Goal: Task Accomplishment & Management: Use online tool/utility

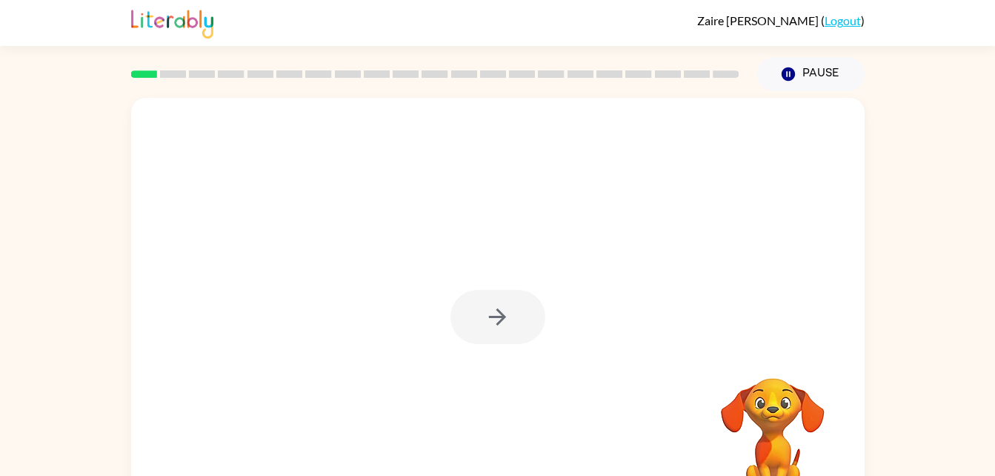
click at [491, 339] on div at bounding box center [498, 317] width 95 height 54
click at [502, 308] on div at bounding box center [498, 317] width 95 height 54
click at [496, 350] on div at bounding box center [498, 309] width 734 height 423
click at [479, 340] on div at bounding box center [498, 317] width 95 height 54
click at [470, 322] on div at bounding box center [498, 317] width 95 height 54
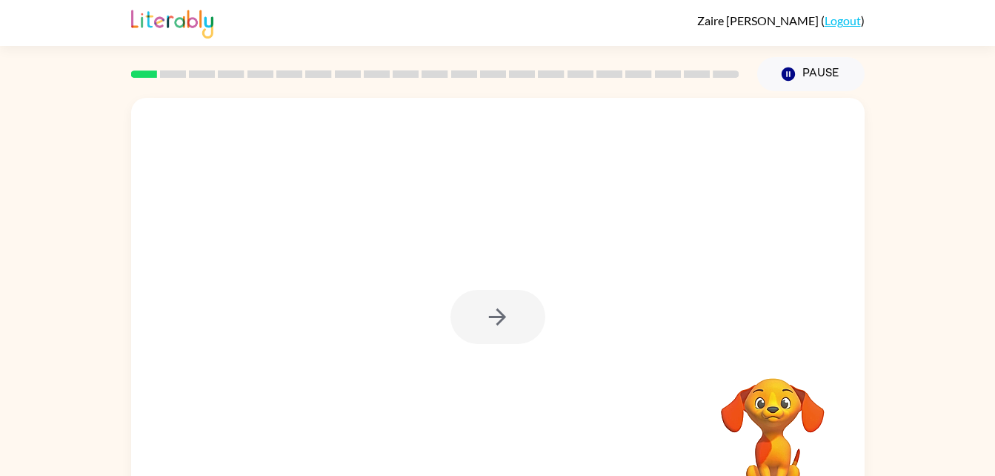
click at [489, 325] on div at bounding box center [498, 317] width 95 height 54
click at [500, 336] on button "button" at bounding box center [498, 317] width 95 height 54
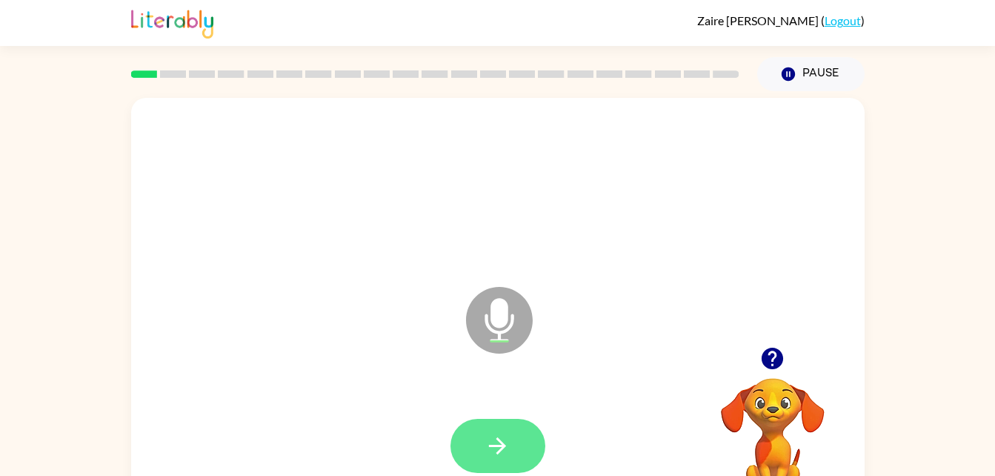
click at [497, 444] on icon "button" at bounding box center [498, 446] width 26 height 26
click at [514, 471] on button "button" at bounding box center [498, 446] width 95 height 54
click at [507, 454] on icon "button" at bounding box center [498, 446] width 26 height 26
click at [480, 432] on button "button" at bounding box center [498, 446] width 95 height 54
click at [503, 446] on icon "button" at bounding box center [497, 445] width 17 height 17
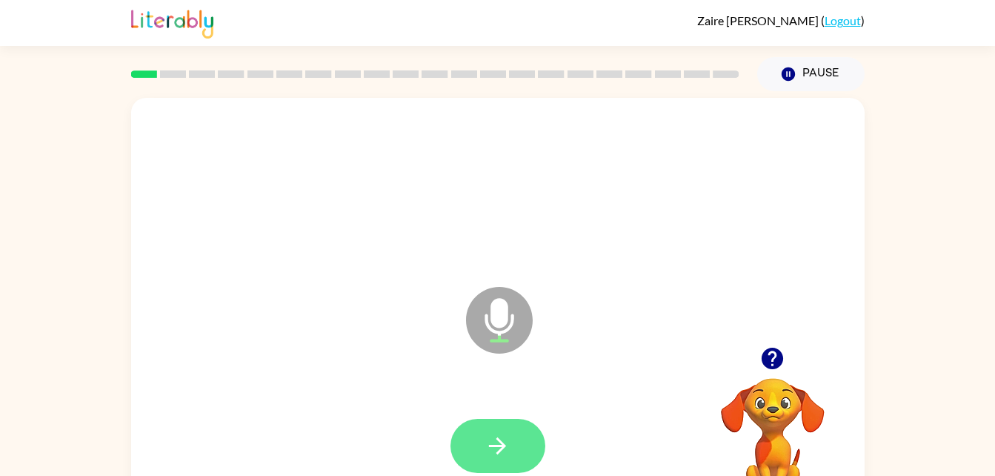
click at [495, 440] on icon "button" at bounding box center [498, 446] width 26 height 26
click at [508, 450] on icon "button" at bounding box center [498, 446] width 26 height 26
click at [491, 450] on icon "button" at bounding box center [498, 446] width 26 height 26
click at [508, 450] on icon "button" at bounding box center [498, 446] width 26 height 26
click at [480, 424] on button "button" at bounding box center [498, 446] width 95 height 54
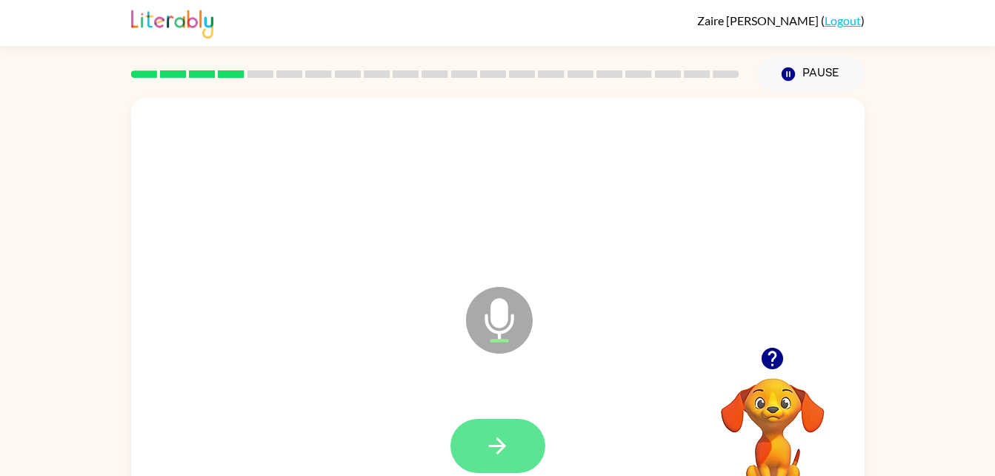
click at [507, 442] on icon "button" at bounding box center [498, 446] width 26 height 26
click at [474, 442] on button "button" at bounding box center [498, 446] width 95 height 54
click at [490, 437] on icon "button" at bounding box center [498, 446] width 26 height 26
click at [501, 451] on icon "button" at bounding box center [497, 445] width 17 height 17
click at [525, 439] on button "button" at bounding box center [498, 446] width 95 height 54
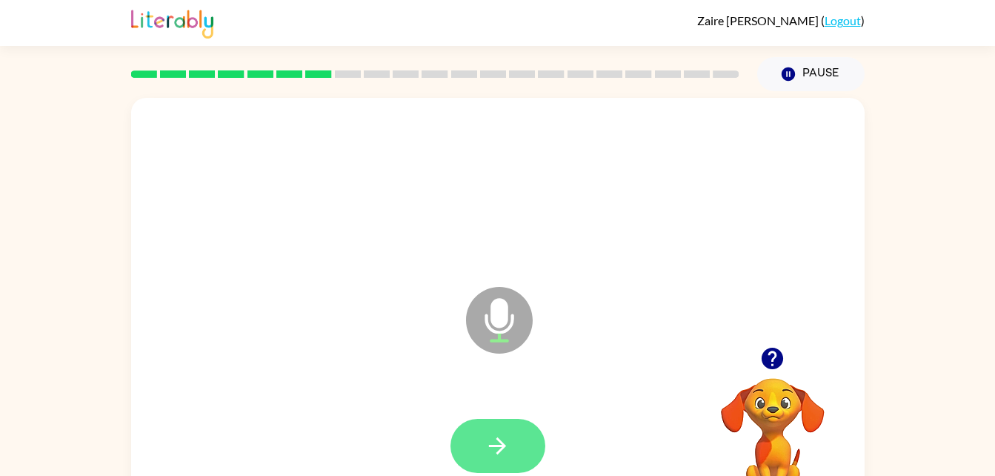
click at [487, 436] on icon "button" at bounding box center [498, 446] width 26 height 26
click at [505, 441] on icon "button" at bounding box center [498, 446] width 26 height 26
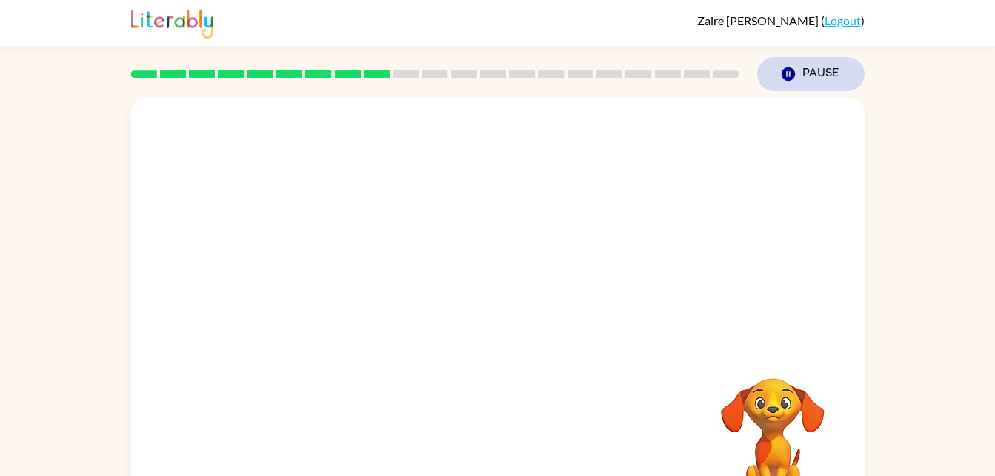
click at [789, 73] on icon "Pause" at bounding box center [788, 74] width 16 height 16
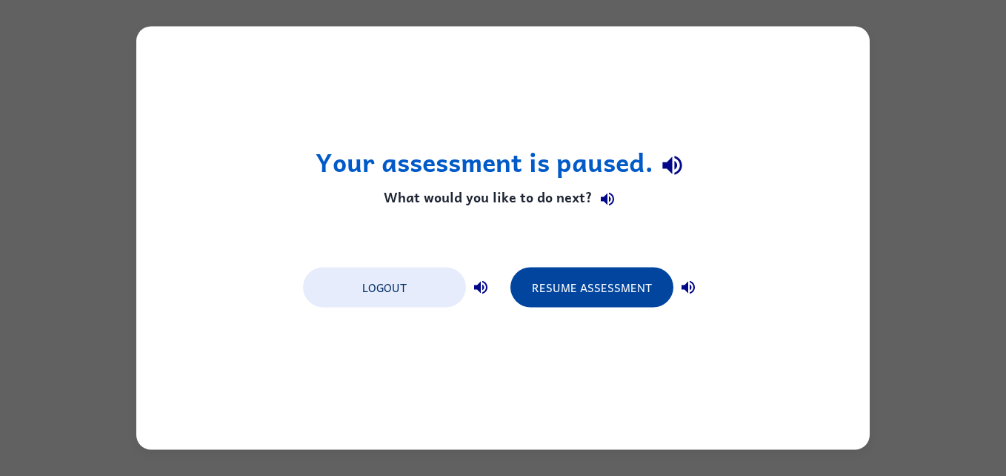
click at [623, 291] on button "Resume Assessment" at bounding box center [592, 288] width 163 height 40
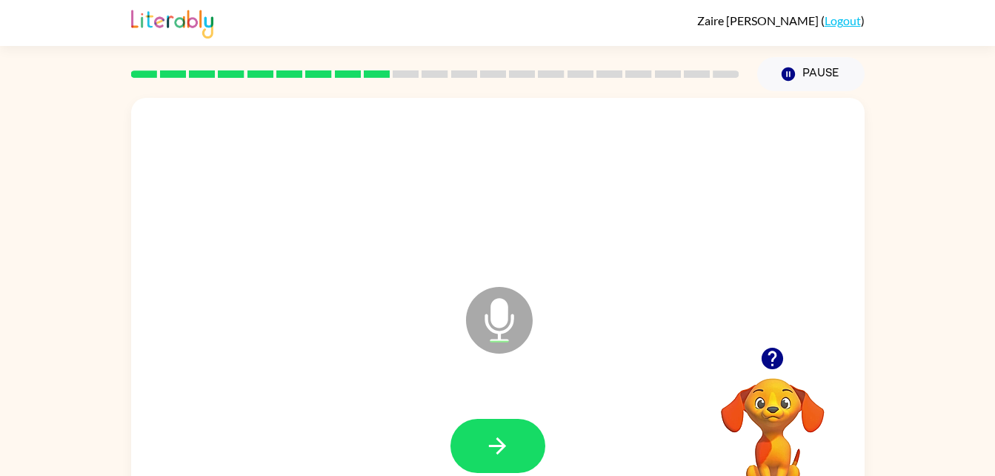
click at [781, 385] on video "Your browser must support playing .mp4 files to use Literably. Please try using…" at bounding box center [773, 429] width 148 height 148
click at [774, 371] on icon "button" at bounding box center [773, 358] width 26 height 26
click at [504, 465] on button "button" at bounding box center [498, 446] width 95 height 54
click at [508, 468] on button "button" at bounding box center [498, 446] width 95 height 54
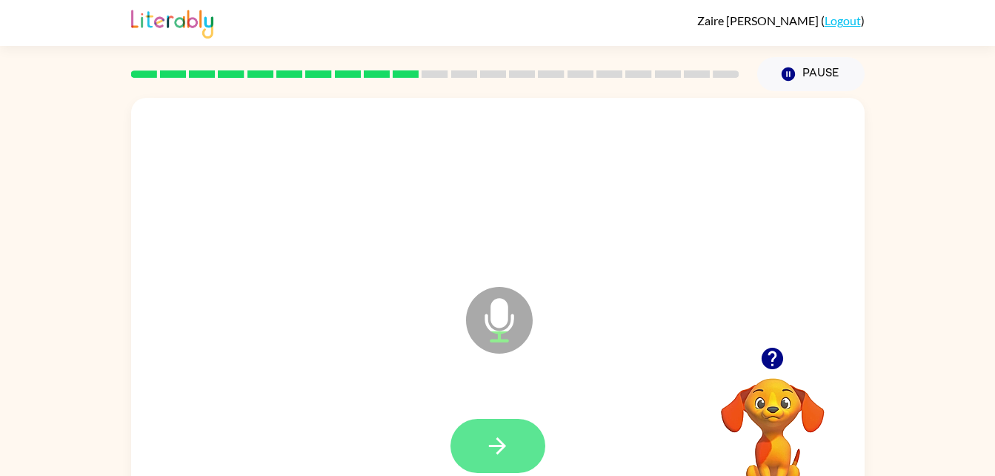
click at [496, 472] on button "button" at bounding box center [498, 446] width 95 height 54
click at [489, 461] on button "button" at bounding box center [498, 446] width 95 height 54
click at [495, 420] on button "button" at bounding box center [498, 446] width 95 height 54
click at [496, 430] on button "button" at bounding box center [498, 446] width 95 height 54
click at [485, 462] on button "button" at bounding box center [498, 446] width 95 height 54
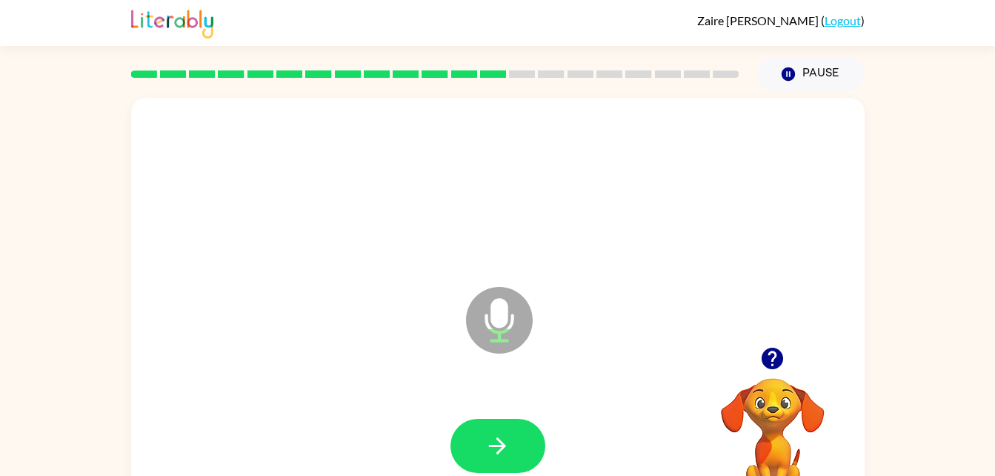
click at [782, 359] on icon "button" at bounding box center [772, 358] width 21 height 21
click at [472, 439] on button "button" at bounding box center [498, 446] width 95 height 54
click at [508, 454] on icon "button" at bounding box center [498, 446] width 26 height 26
click at [482, 457] on button "button" at bounding box center [498, 446] width 95 height 54
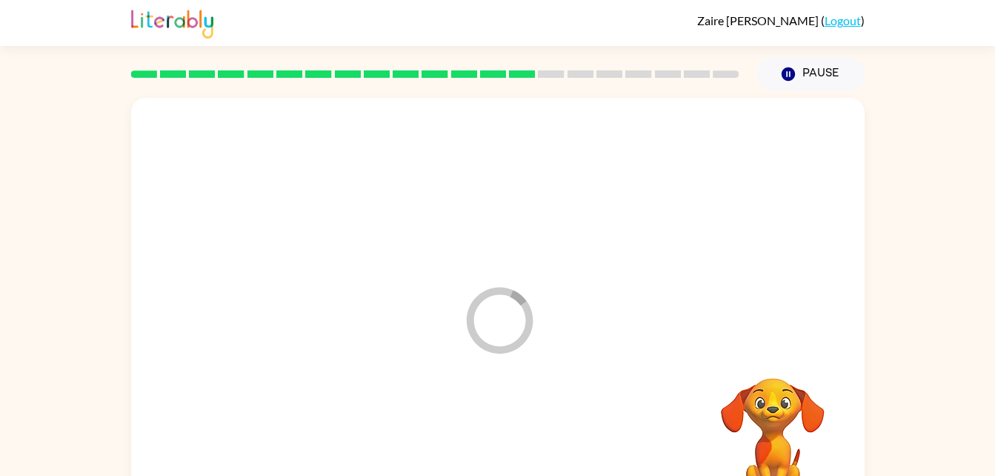
scroll to position [45, 0]
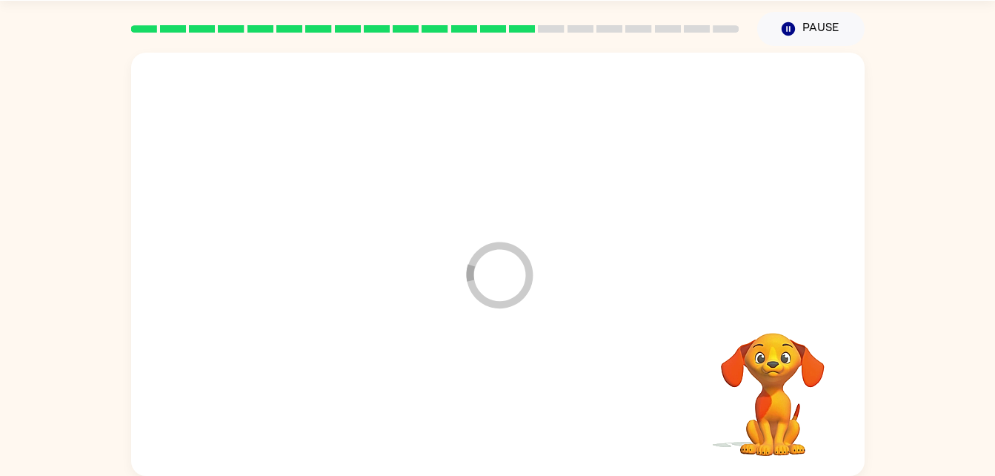
click at [517, 437] on div at bounding box center [498, 401] width 704 height 122
click at [502, 447] on div at bounding box center [498, 401] width 704 height 122
click at [480, 445] on div at bounding box center [498, 401] width 704 height 122
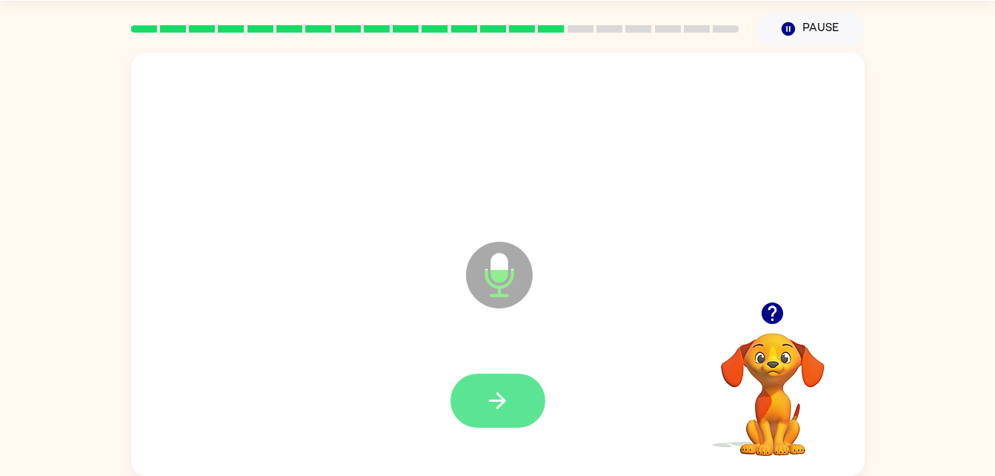
click at [503, 397] on icon "button" at bounding box center [498, 401] width 26 height 26
click at [489, 414] on button "button" at bounding box center [498, 401] width 95 height 54
click at [505, 382] on button "button" at bounding box center [498, 401] width 95 height 54
click at [489, 396] on icon "button" at bounding box center [498, 401] width 26 height 26
click at [502, 402] on icon "button" at bounding box center [497, 400] width 17 height 17
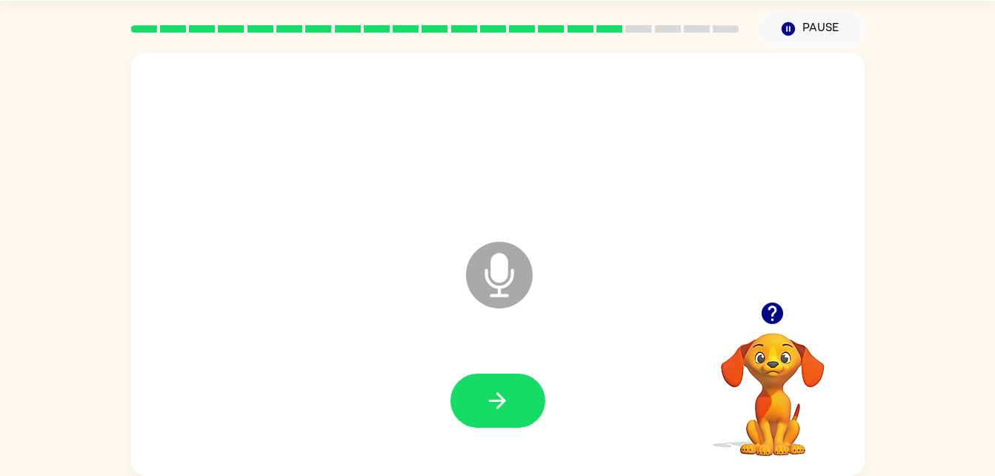
scroll to position [35, 0]
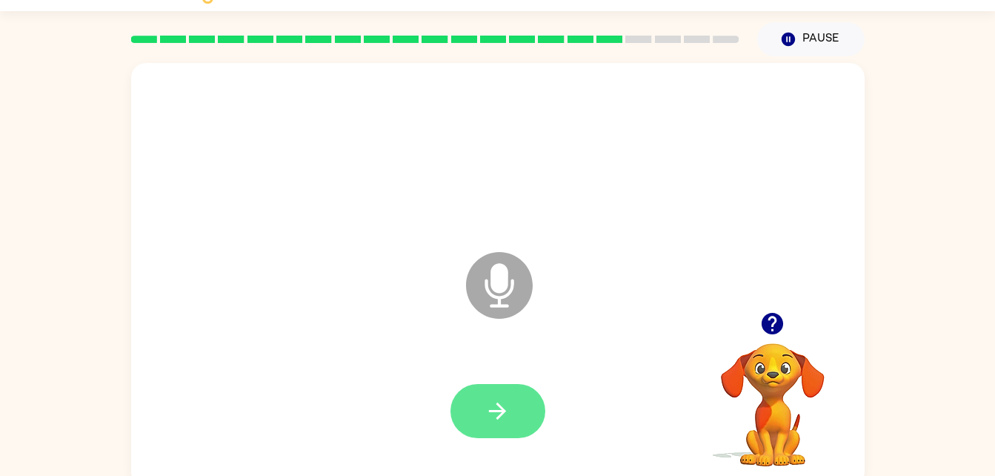
click at [497, 434] on button "button" at bounding box center [498, 411] width 95 height 54
click at [779, 312] on icon "button" at bounding box center [773, 324] width 26 height 26
click at [769, 339] on video "Your browser must support playing .mp4 files to use Literably. Please try using…" at bounding box center [773, 394] width 148 height 148
click at [481, 423] on button "button" at bounding box center [498, 411] width 95 height 54
click at [500, 422] on icon "button" at bounding box center [498, 411] width 26 height 26
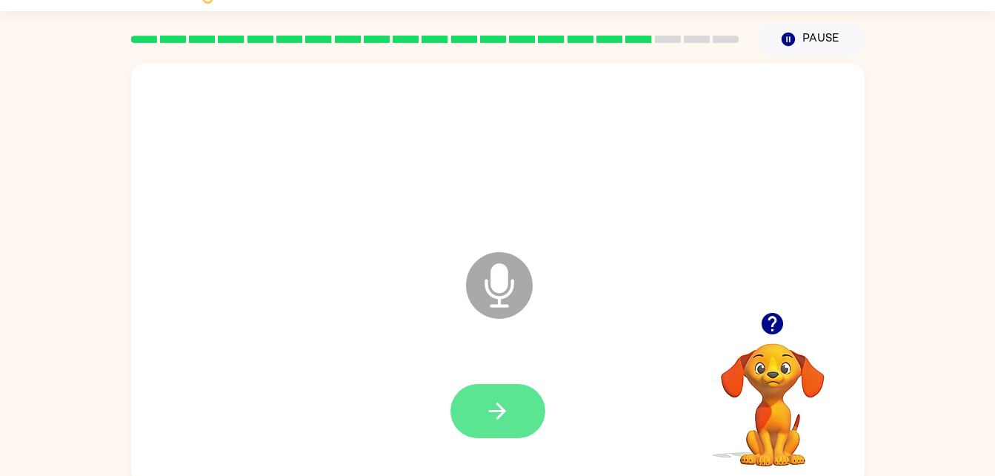
click at [493, 416] on icon "button" at bounding box center [498, 411] width 26 height 26
click at [463, 411] on button "button" at bounding box center [498, 411] width 95 height 54
click at [491, 408] on icon "button" at bounding box center [498, 411] width 26 height 26
click at [508, 419] on icon "button" at bounding box center [498, 411] width 26 height 26
click at [491, 427] on button "button" at bounding box center [498, 411] width 95 height 54
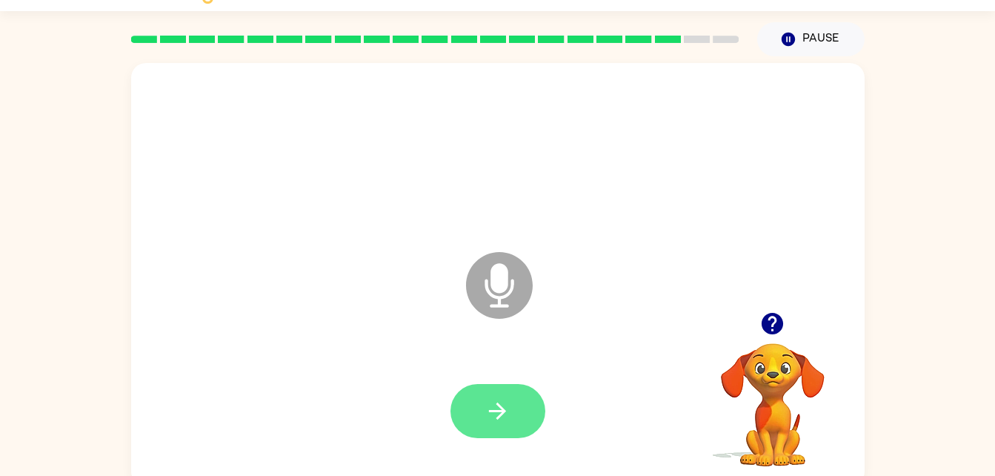
click at [471, 414] on button "button" at bounding box center [498, 411] width 95 height 54
click at [466, 391] on button "button" at bounding box center [498, 411] width 95 height 54
click at [496, 401] on icon "button" at bounding box center [498, 411] width 26 height 26
click at [515, 426] on button "button" at bounding box center [498, 411] width 95 height 54
click at [531, 410] on button "button" at bounding box center [498, 411] width 95 height 54
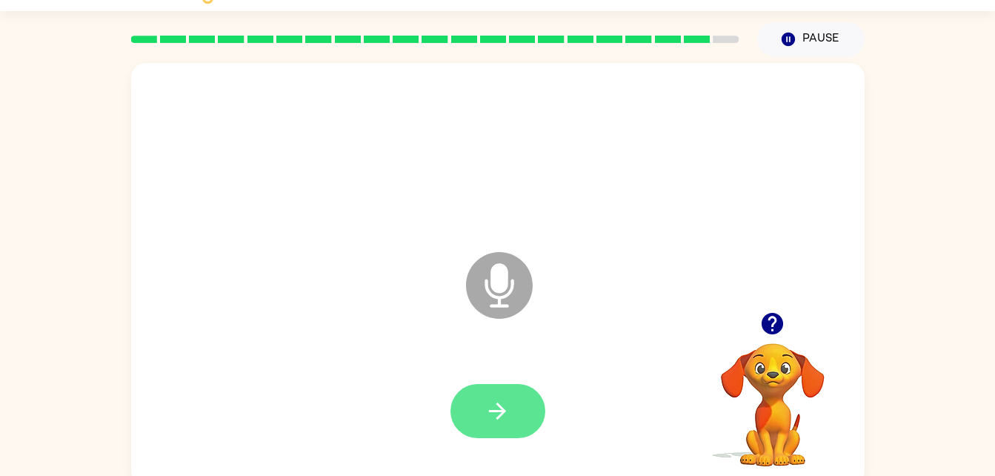
click at [504, 414] on icon "button" at bounding box center [498, 411] width 26 height 26
click at [488, 404] on icon "button" at bounding box center [498, 411] width 26 height 26
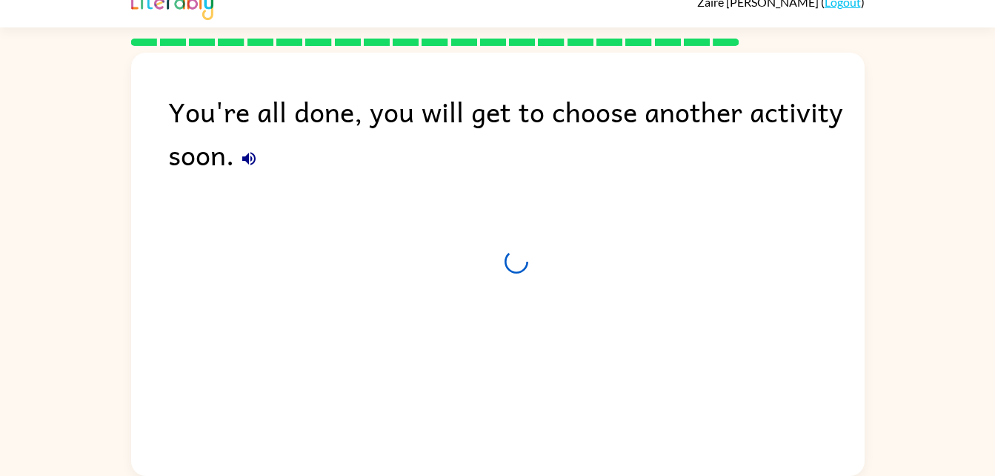
scroll to position [19, 0]
